Goal: Task Accomplishment & Management: Use online tool/utility

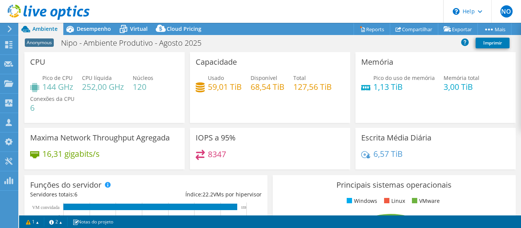
select select "USD"
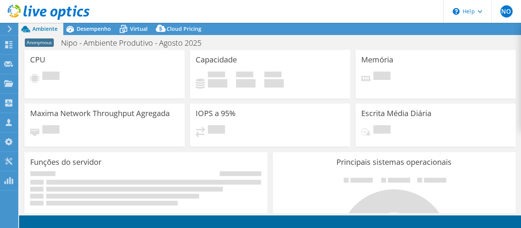
select select "USD"
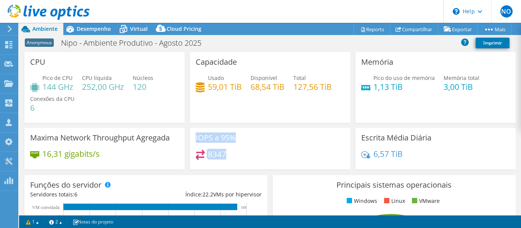
drag, startPoint x: 218, startPoint y: 162, endPoint x: 197, endPoint y: 131, distance: 38.2
click at [197, 131] on div "IOPS a 95% 8347" at bounding box center [270, 149] width 160 height 42
drag, startPoint x: 197, startPoint y: 131, endPoint x: 222, endPoint y: 158, distance: 37.5
click at [222, 158] on div "IOPS a 95% 8347" at bounding box center [270, 149] width 160 height 42
